Goal: Information Seeking & Learning: Learn about a topic

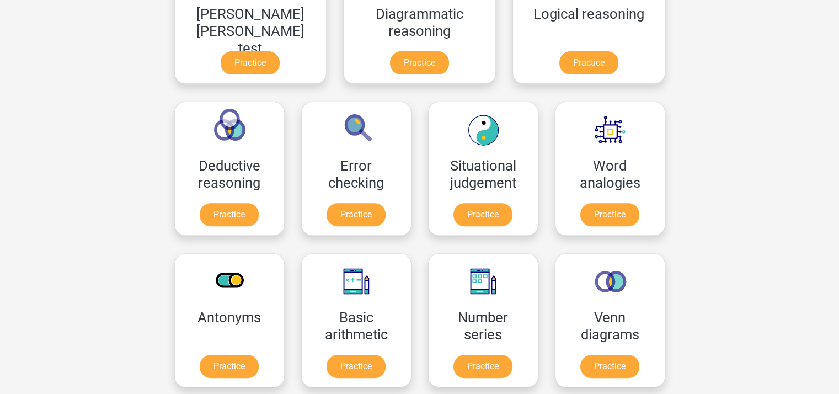
scroll to position [165, 0]
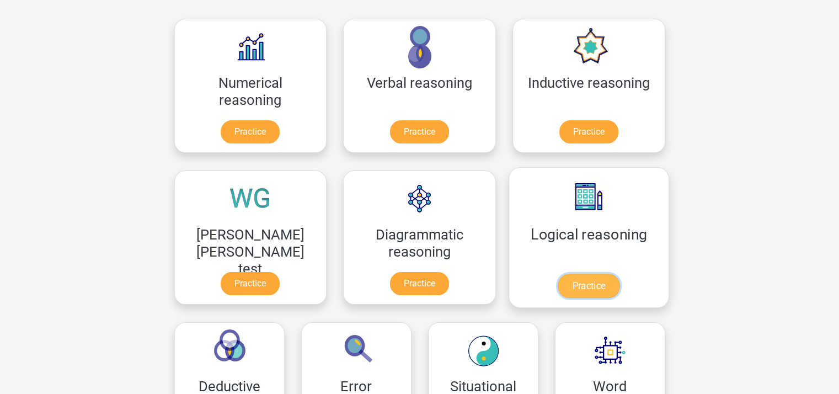
click at [557, 273] on link "Practice" at bounding box center [588, 285] width 62 height 24
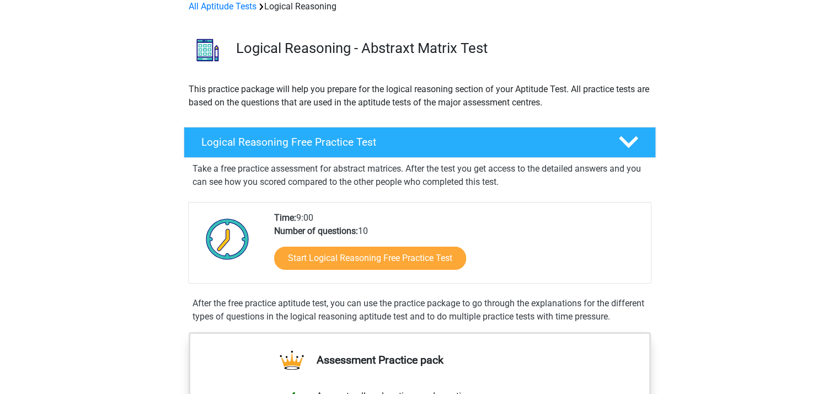
scroll to position [386, 0]
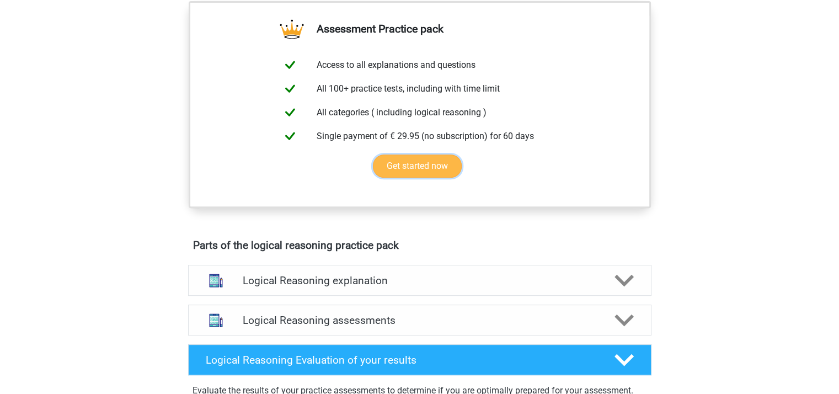
click at [441, 172] on link "Get started now" at bounding box center [417, 165] width 89 height 23
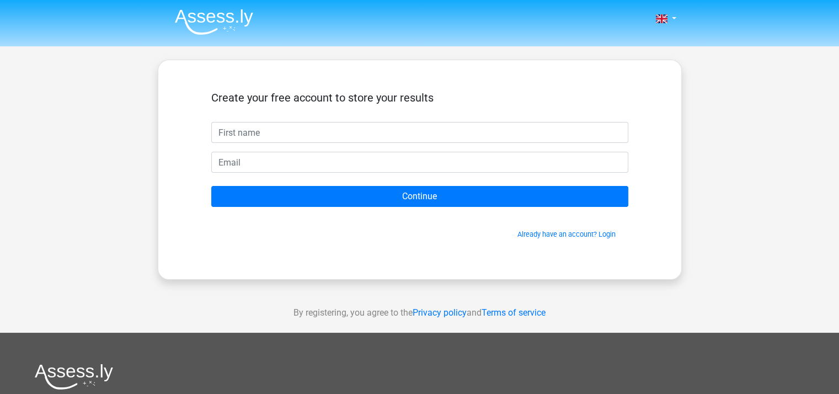
click at [226, 136] on input "text" at bounding box center [419, 132] width 417 height 21
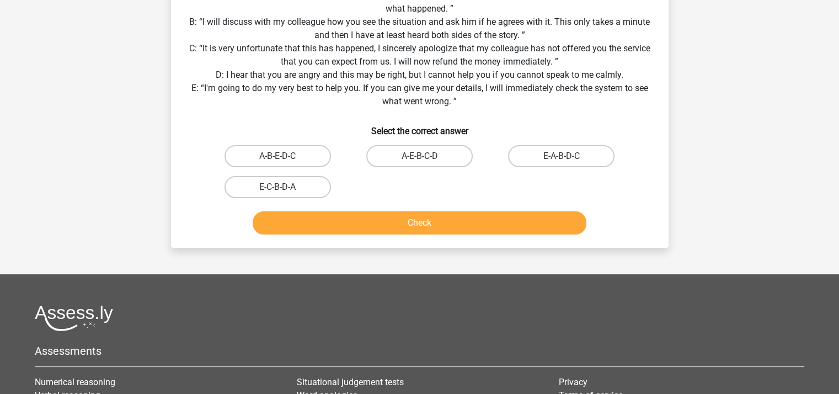
scroll to position [165, 0]
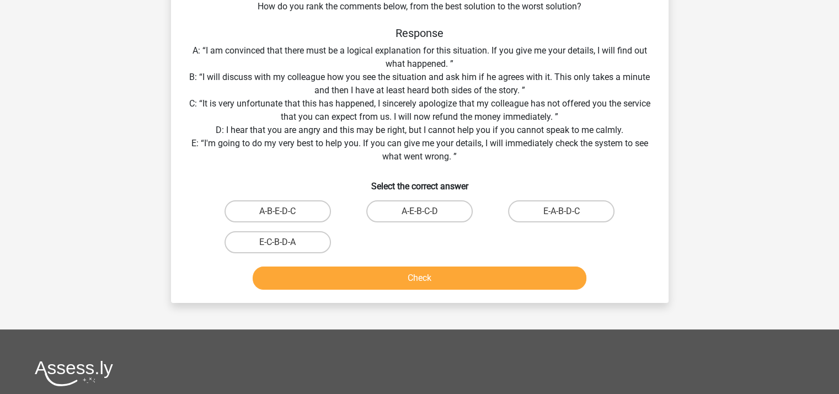
click at [658, 56] on div "Situation You have been hired as an intern at a major insurance company. On the…" at bounding box center [419, 98] width 489 height 391
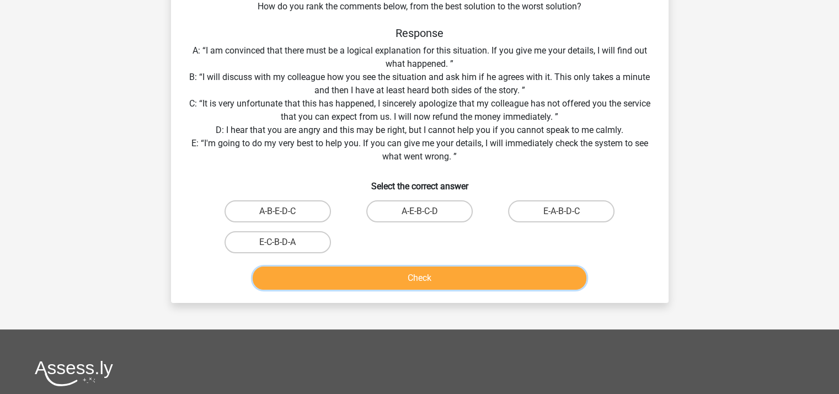
click at [384, 278] on button "Check" at bounding box center [420, 277] width 334 height 23
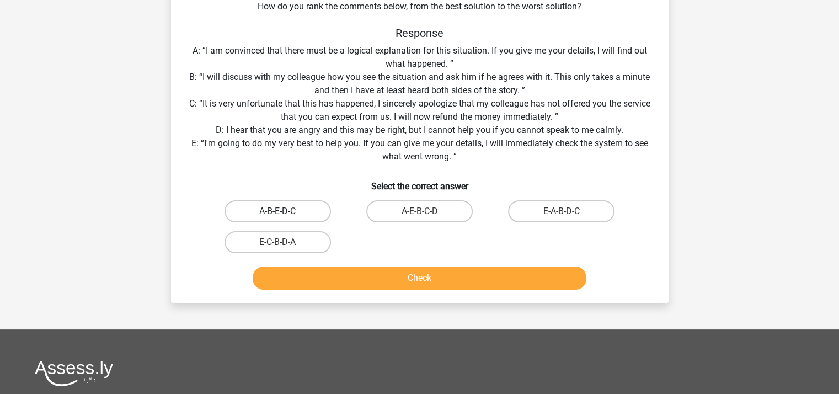
click at [300, 202] on label "A-B-E-D-C" at bounding box center [277, 211] width 106 height 22
click at [285, 211] on input "A-B-E-D-C" at bounding box center [280, 214] width 7 height 7
radio input "true"
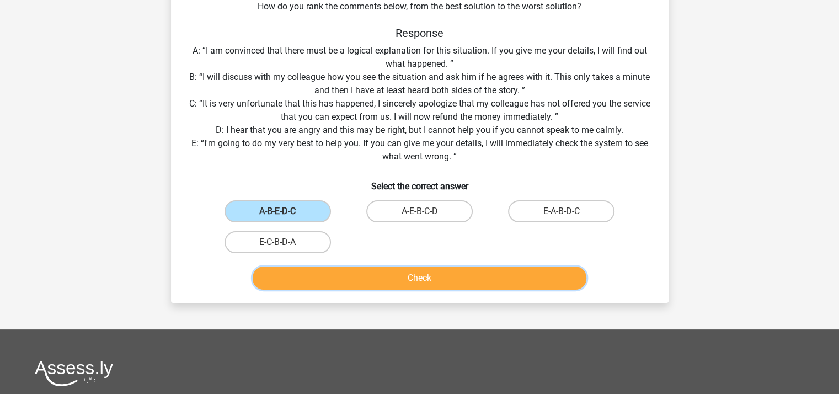
click at [328, 281] on button "Check" at bounding box center [420, 277] width 334 height 23
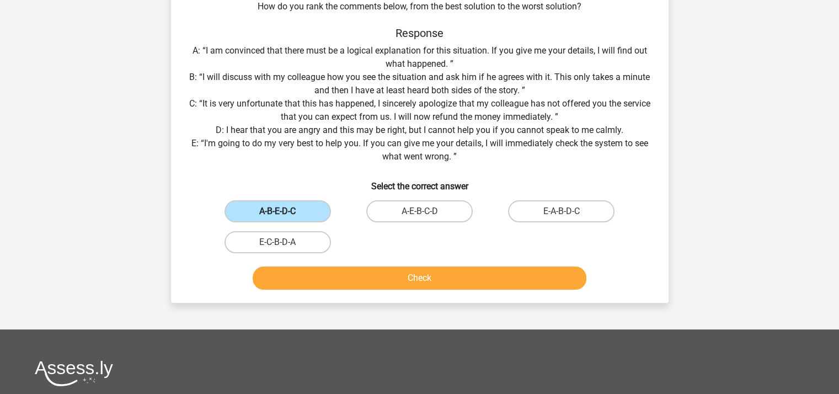
click at [307, 209] on label "A-B-E-D-C" at bounding box center [277, 211] width 106 height 22
click at [285, 211] on input "A-B-E-D-C" at bounding box center [280, 214] width 7 height 7
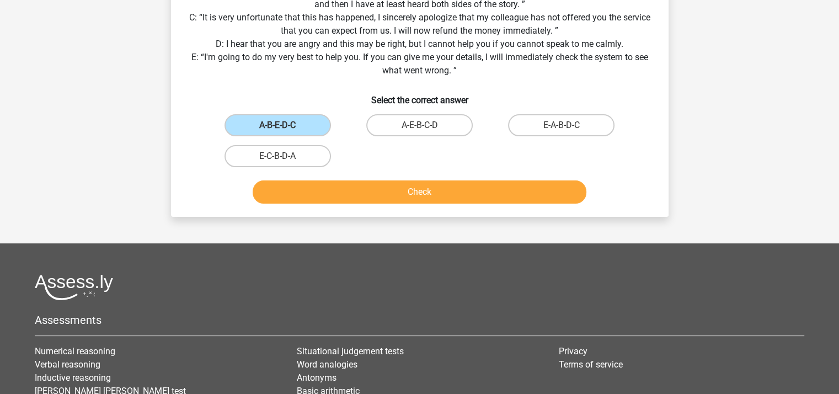
scroll to position [115, 0]
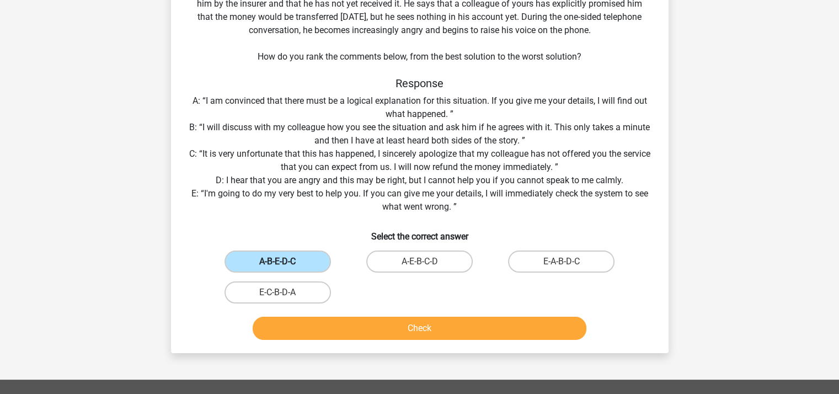
click at [289, 264] on label "A-B-E-D-C" at bounding box center [277, 261] width 106 height 22
click at [285, 264] on input "A-B-E-D-C" at bounding box center [280, 264] width 7 height 7
click at [289, 264] on label "A-B-E-D-C" at bounding box center [277, 261] width 106 height 22
click at [285, 264] on input "A-B-E-D-C" at bounding box center [280, 264] width 7 height 7
click at [383, 264] on label "A-E-B-C-D" at bounding box center [419, 261] width 106 height 22
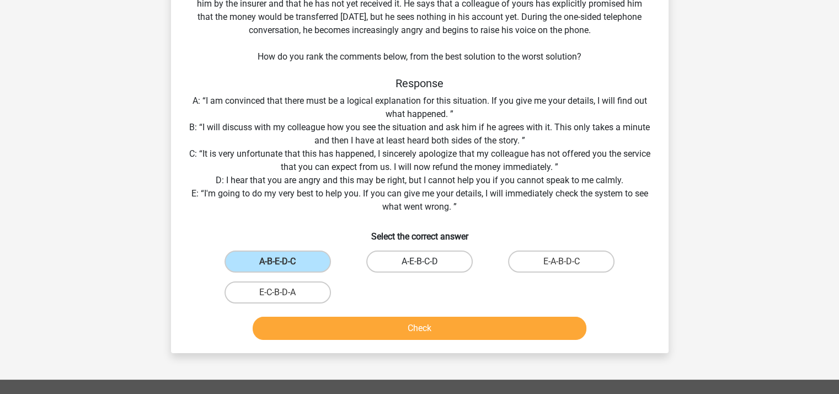
click at [419, 264] on input "A-E-B-C-D" at bounding box center [422, 264] width 7 height 7
radio input "true"
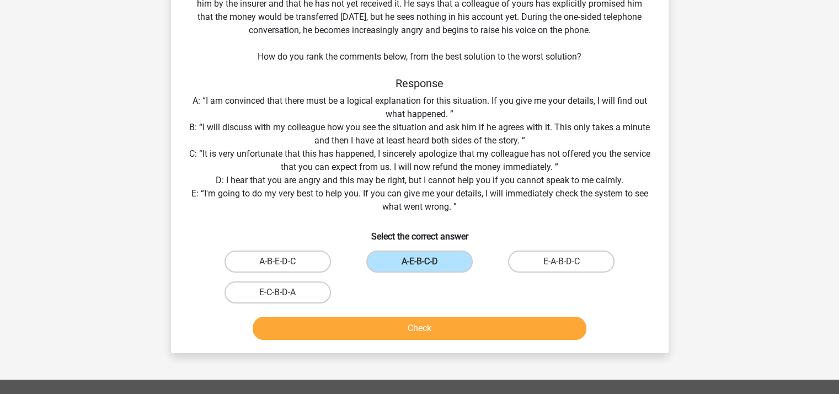
click at [282, 259] on label "A-B-E-D-C" at bounding box center [277, 261] width 106 height 22
click at [282, 261] on input "A-B-E-D-C" at bounding box center [280, 264] width 7 height 7
radio input "true"
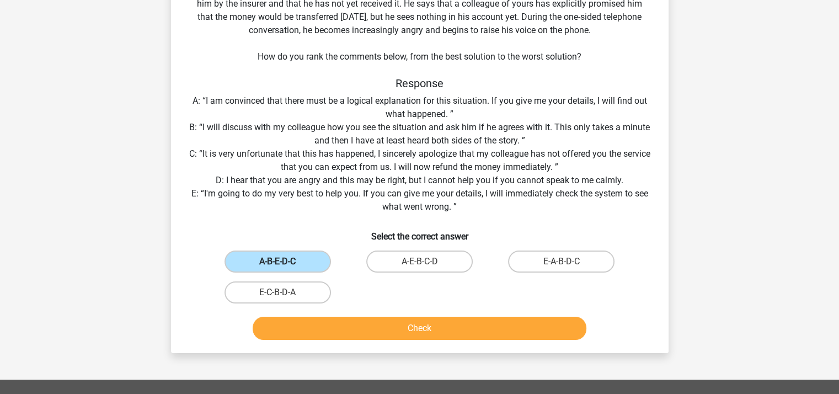
scroll to position [391, 0]
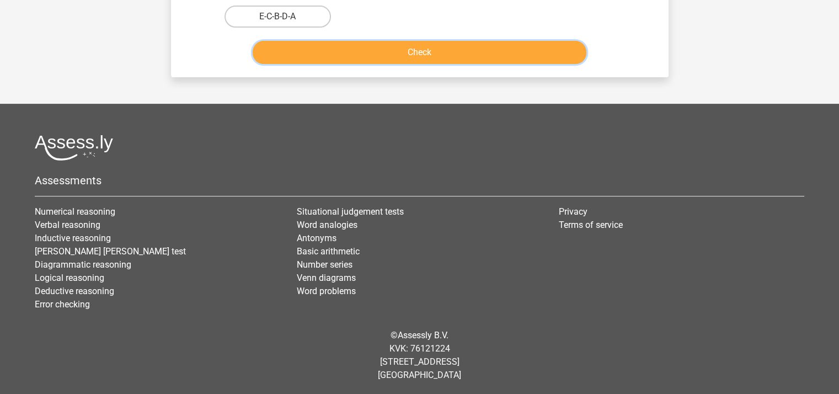
click at [395, 55] on button "Check" at bounding box center [420, 52] width 334 height 23
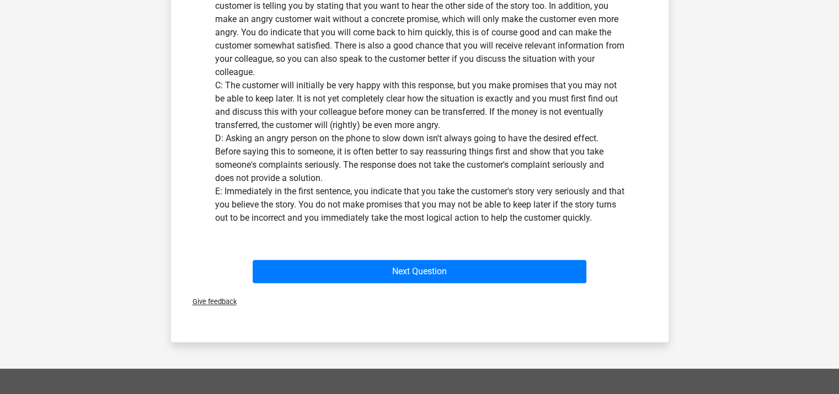
scroll to position [551, 0]
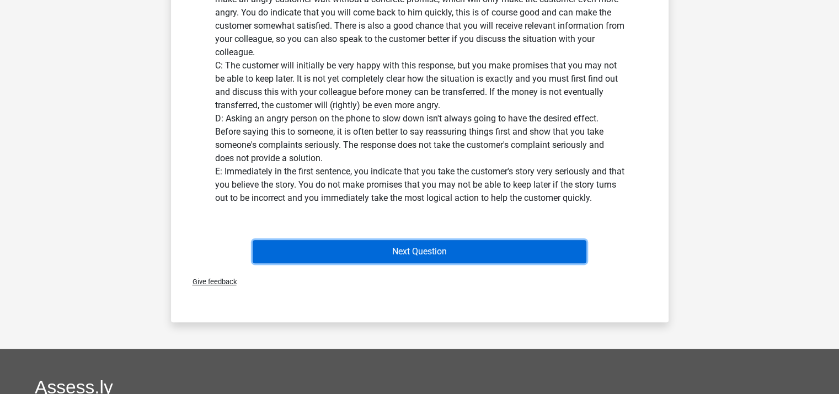
click at [356, 253] on button "Next Question" at bounding box center [420, 251] width 334 height 23
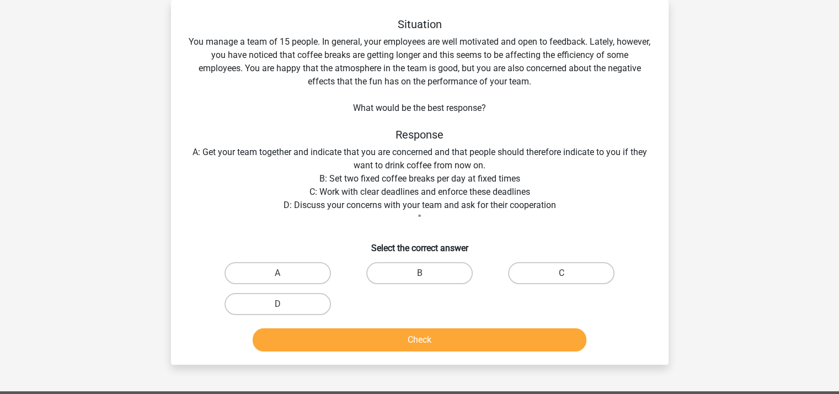
scroll to position [0, 0]
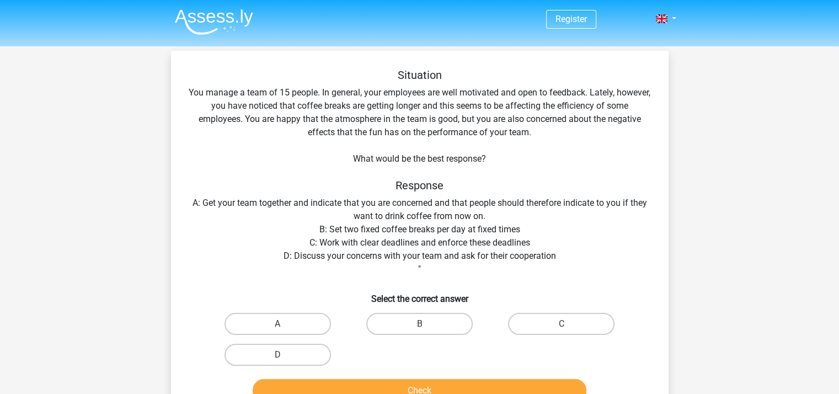
click at [548, 205] on div "Situation You manage a team of 15 people. In general, your employees are well m…" at bounding box center [419, 237] width 489 height 338
click at [261, 359] on label "D" at bounding box center [277, 355] width 106 height 22
click at [277, 359] on input "D" at bounding box center [280, 358] width 7 height 7
radio input "true"
click at [350, 391] on button "Check" at bounding box center [420, 390] width 334 height 23
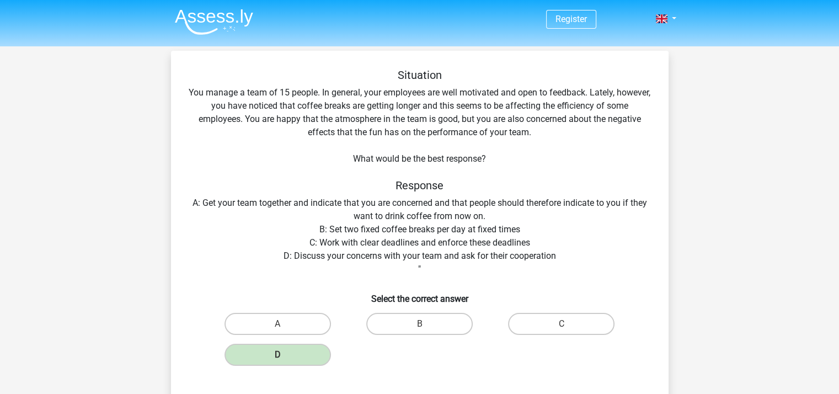
scroll to position [344, 0]
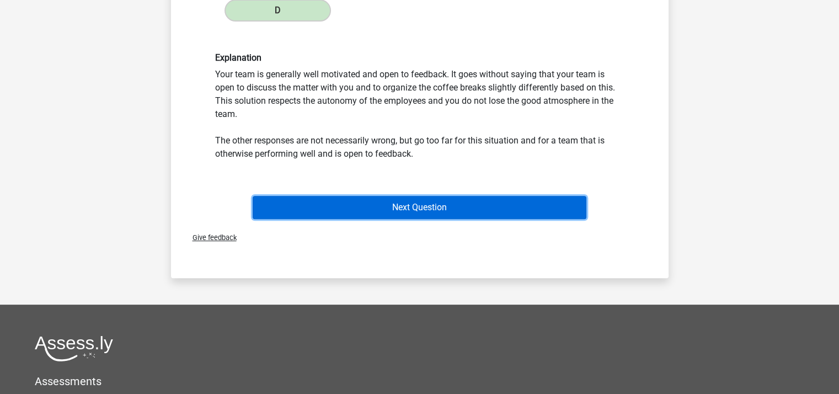
click at [496, 209] on button "Next Question" at bounding box center [420, 207] width 334 height 23
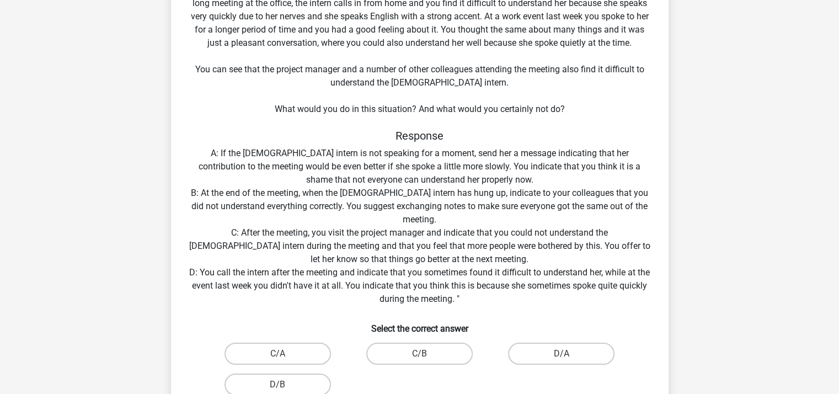
scroll to position [110, 0]
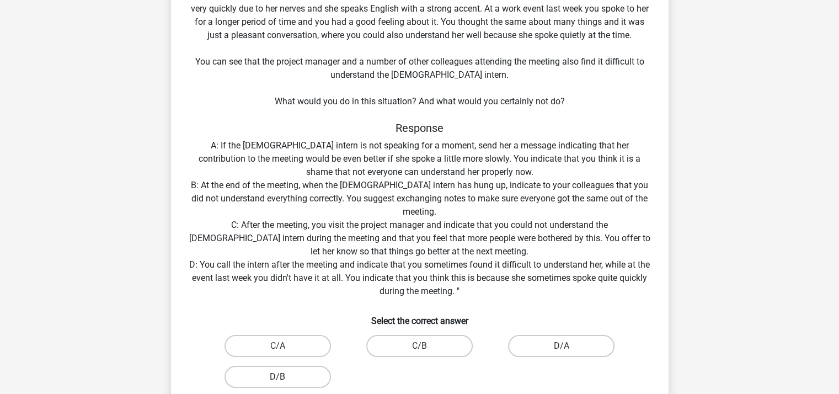
click at [280, 374] on label "D/B" at bounding box center [277, 377] width 106 height 22
click at [280, 377] on input "D/B" at bounding box center [280, 380] width 7 height 7
radio input "true"
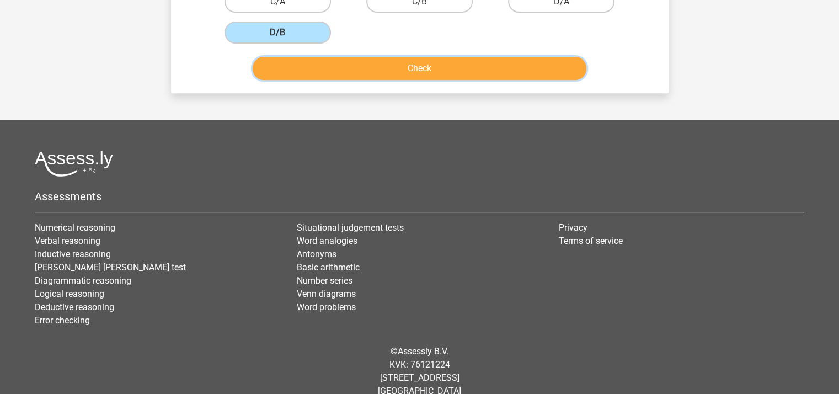
click at [412, 66] on button "Check" at bounding box center [420, 68] width 334 height 23
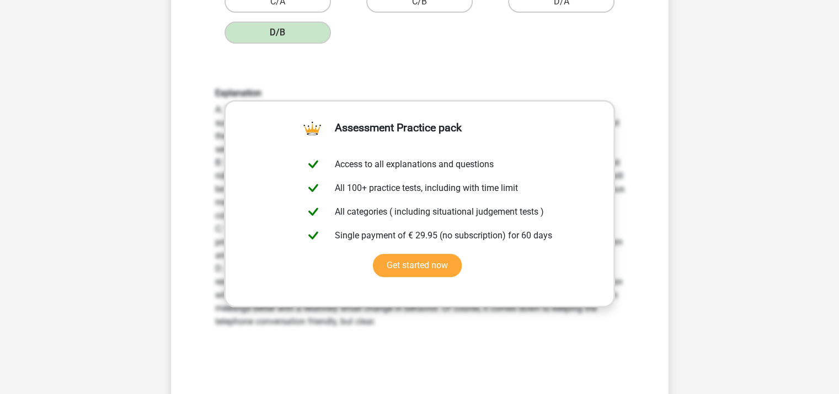
click at [539, 68] on div "Explanation A: This response may come from the best of intentions, but may not …" at bounding box center [420, 232] width 462 height 342
click at [315, 84] on div "Explanation A: This response may come from the best of intentions, but may not …" at bounding box center [420, 232] width 462 height 342
